Goal: Task Accomplishment & Management: Use online tool/utility

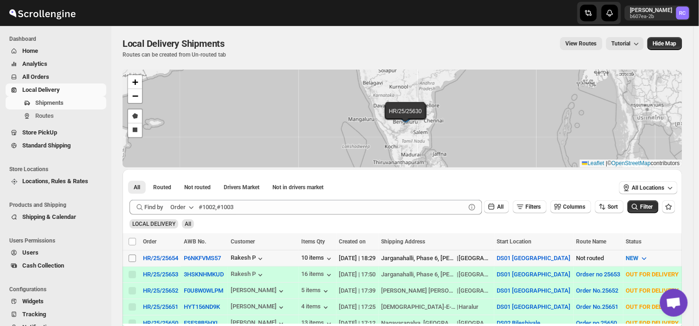
click at [128, 257] on input "Select shipment" at bounding box center [131, 258] width 7 height 7
checkbox input "true"
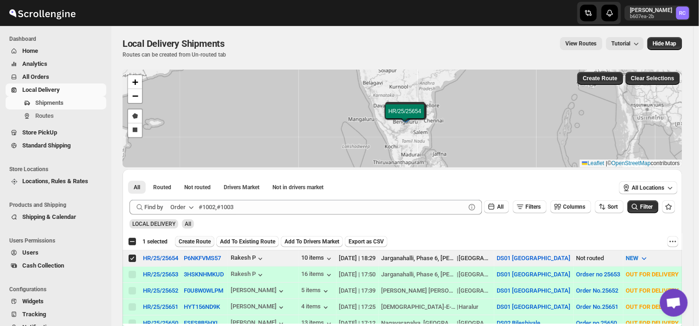
click at [186, 239] on span "Create Route" at bounding box center [195, 241] width 32 height 7
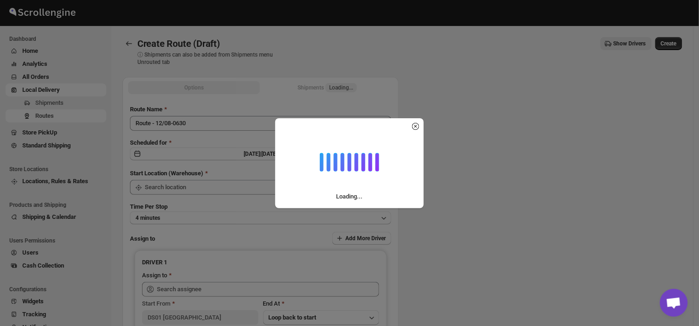
type input "DS01 [GEOGRAPHIC_DATA]"
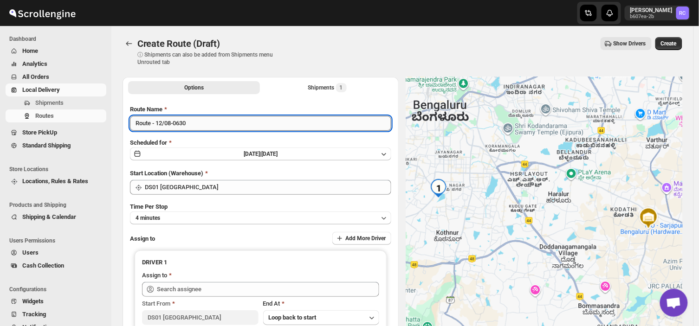
click at [193, 122] on input "Route - 12/08-0630" at bounding box center [260, 123] width 261 height 15
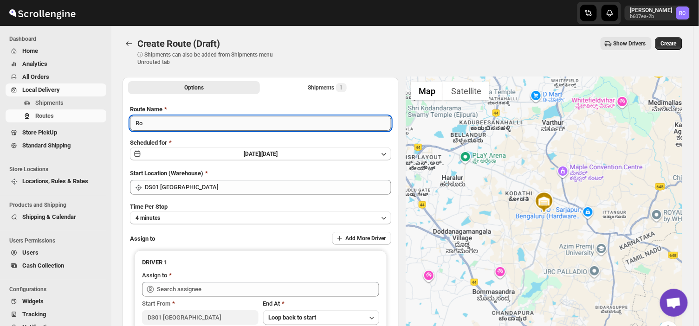
type input "R"
type input "Order no 25654"
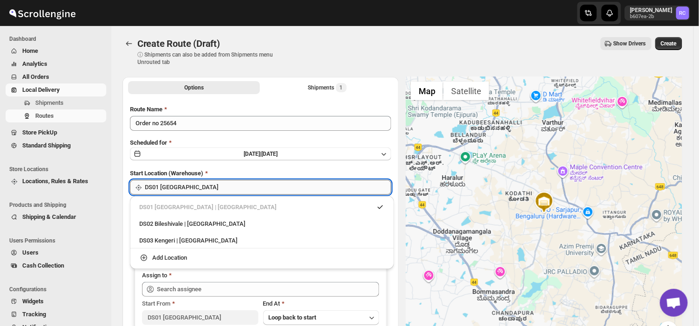
click at [203, 190] on input "DS01 [GEOGRAPHIC_DATA]" at bounding box center [268, 187] width 246 height 15
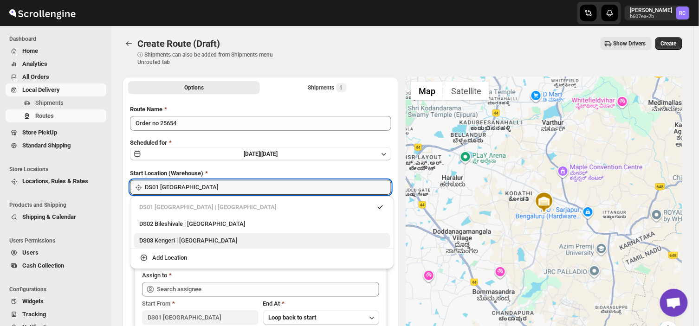
click at [167, 239] on div "DS03 Kengeri | [GEOGRAPHIC_DATA]" at bounding box center [261, 240] width 245 height 9
type input "DS03 Kengeri"
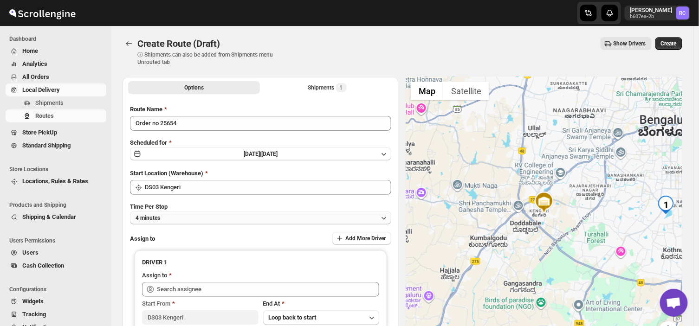
click at [172, 214] on button "4 minutes" at bounding box center [260, 218] width 261 height 13
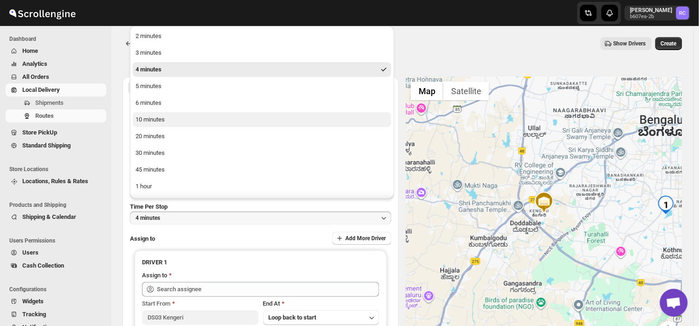
click at [161, 116] on div "10 minutes" at bounding box center [149, 119] width 29 height 9
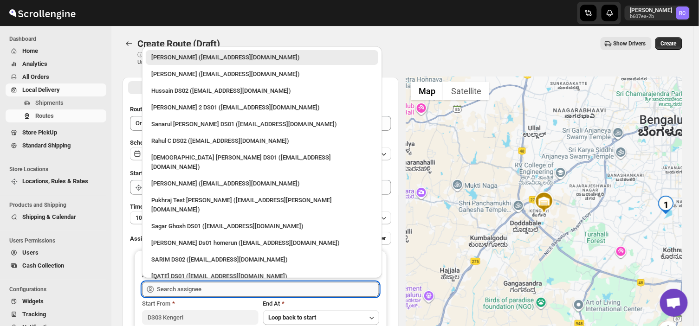
click at [231, 288] on input "text" at bounding box center [268, 289] width 222 height 15
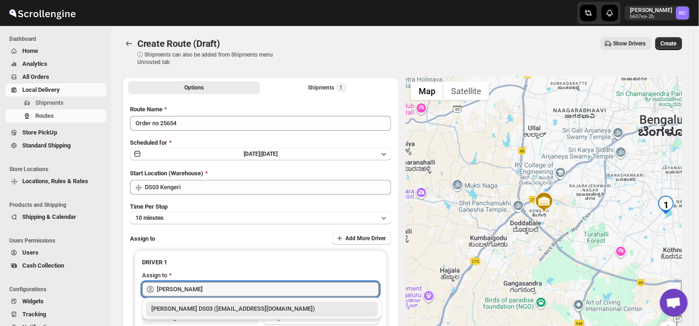
click at [246, 309] on div "[PERSON_NAME] DS03 ([EMAIL_ADDRESS][DOMAIN_NAME])" at bounding box center [261, 308] width 221 height 9
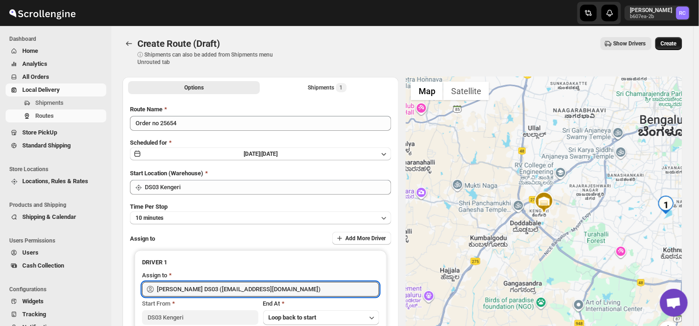
type input "[PERSON_NAME] DS03 ([EMAIL_ADDRESS][DOMAIN_NAME])"
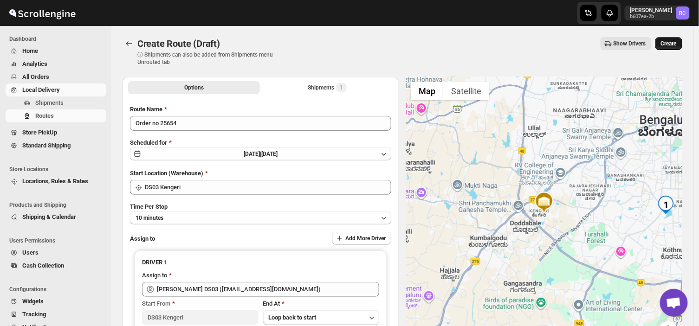
click at [676, 40] on span "Create" at bounding box center [669, 43] width 16 height 7
